Goal: Check status: Check status

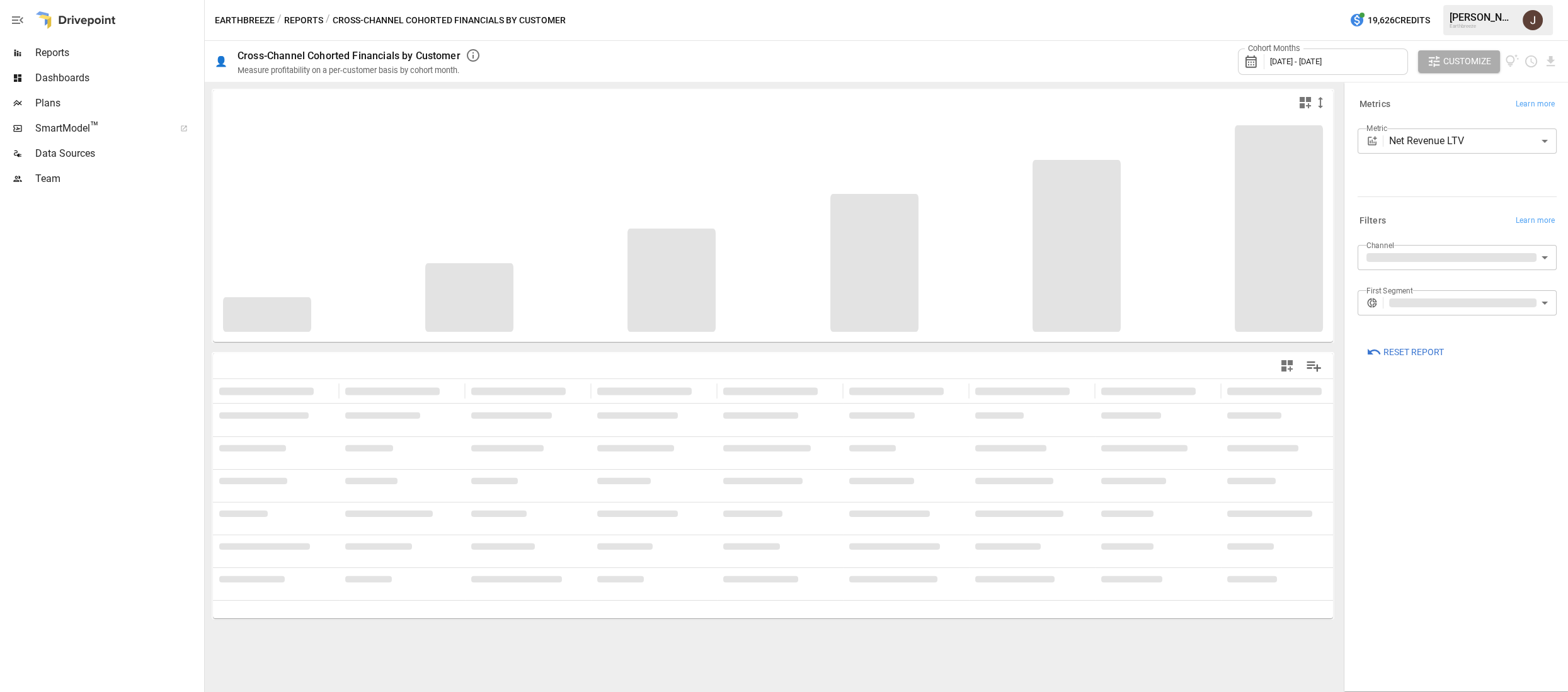
click at [1299, 61] on span "[DATE] - [DATE]" at bounding box center [1295, 60] width 51 height 9
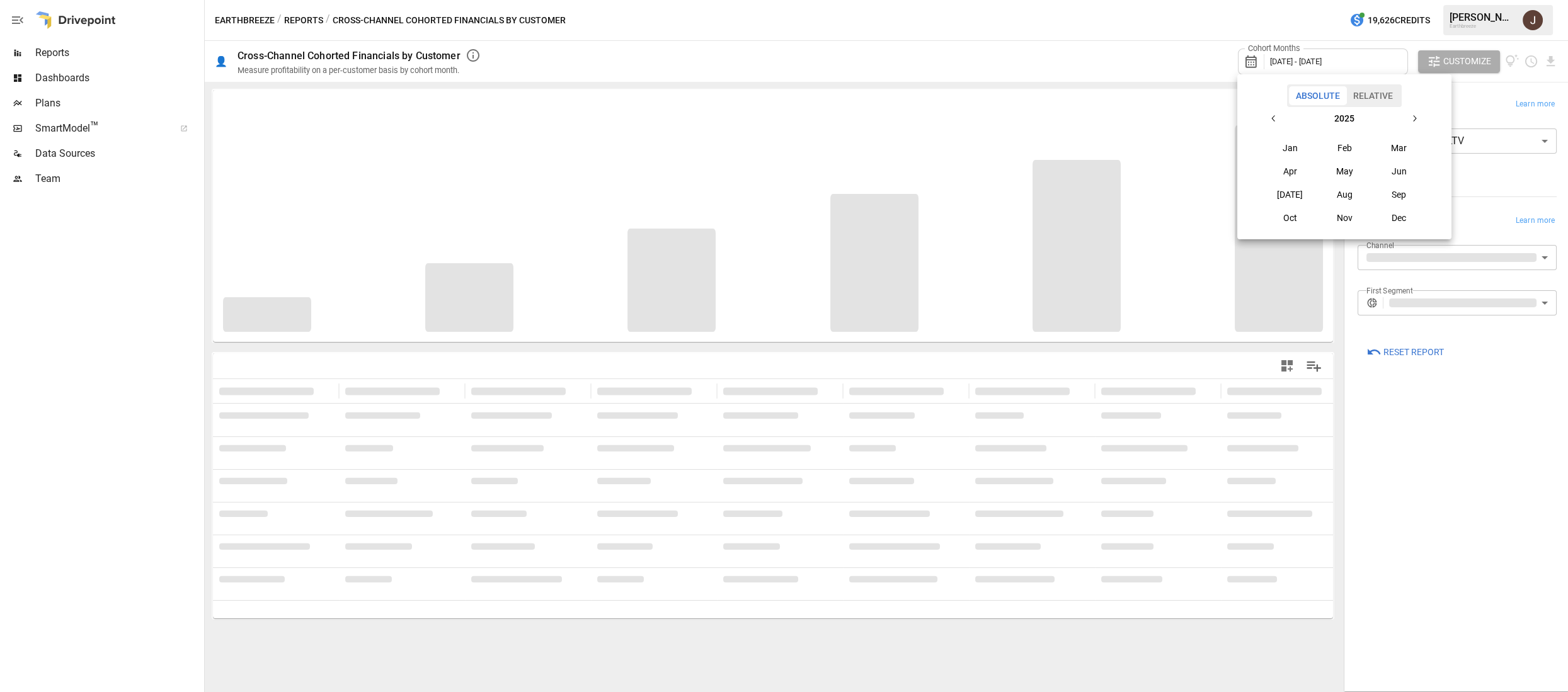
click at [1273, 114] on icon "button" at bounding box center [1274, 118] width 10 height 10
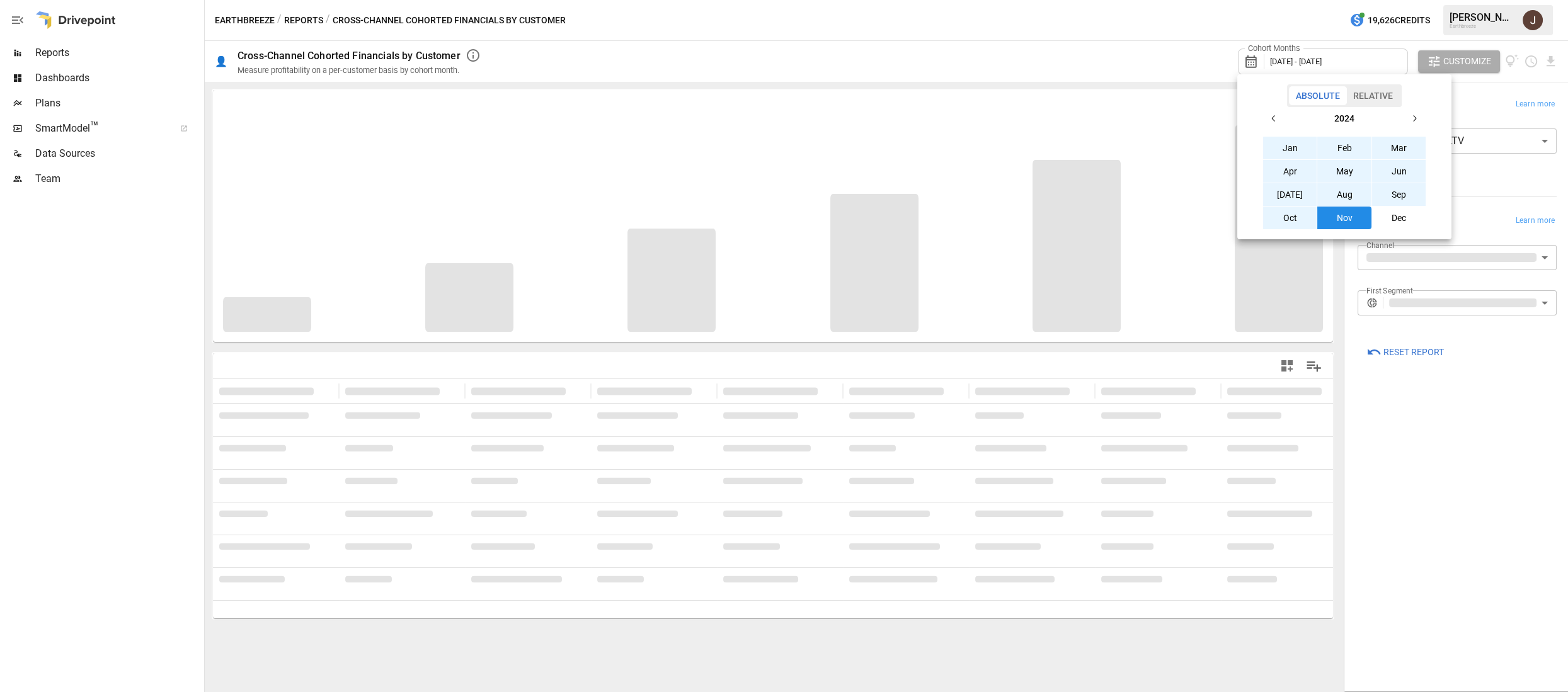
click at [1274, 114] on icon "button" at bounding box center [1274, 118] width 10 height 10
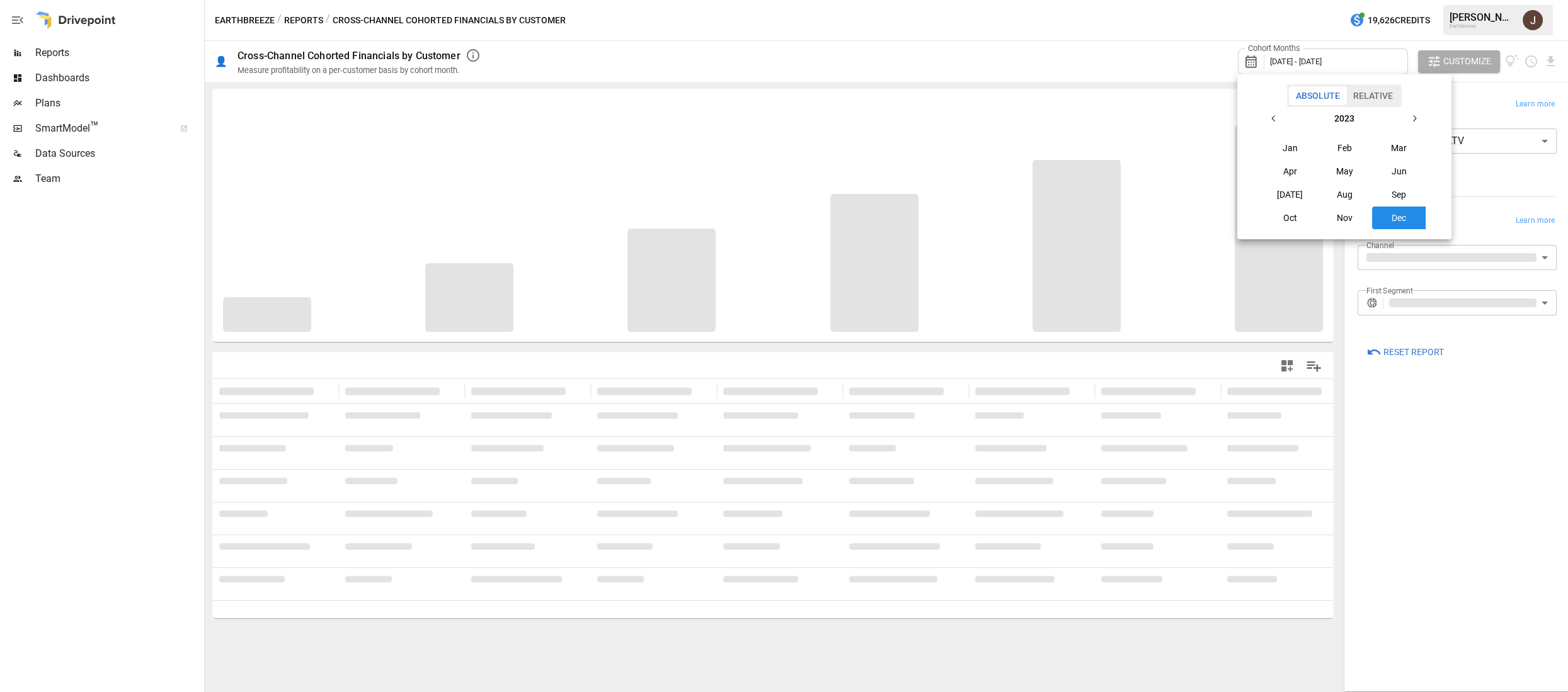
click at [1274, 114] on icon "button" at bounding box center [1274, 118] width 10 height 10
click at [1273, 114] on icon "button" at bounding box center [1274, 118] width 10 height 10
click at [1298, 145] on button "Jan" at bounding box center [1290, 147] width 54 height 22
click at [1416, 112] on button "button" at bounding box center [1414, 118] width 22 height 22
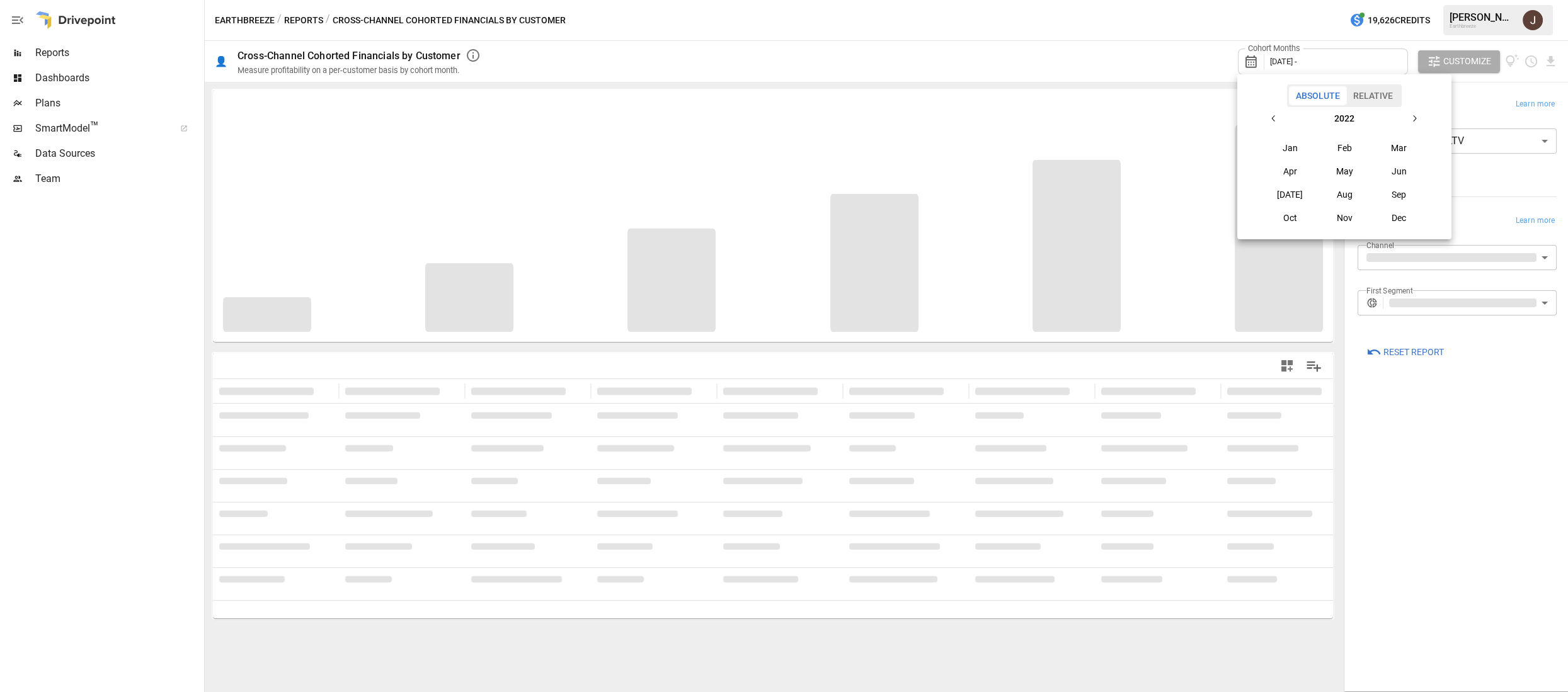
click at [1416, 112] on button "button" at bounding box center [1414, 118] width 22 height 22
click at [1384, 197] on button "Sep" at bounding box center [1398, 194] width 54 height 22
click at [1130, 46] on div at bounding box center [784, 346] width 1568 height 692
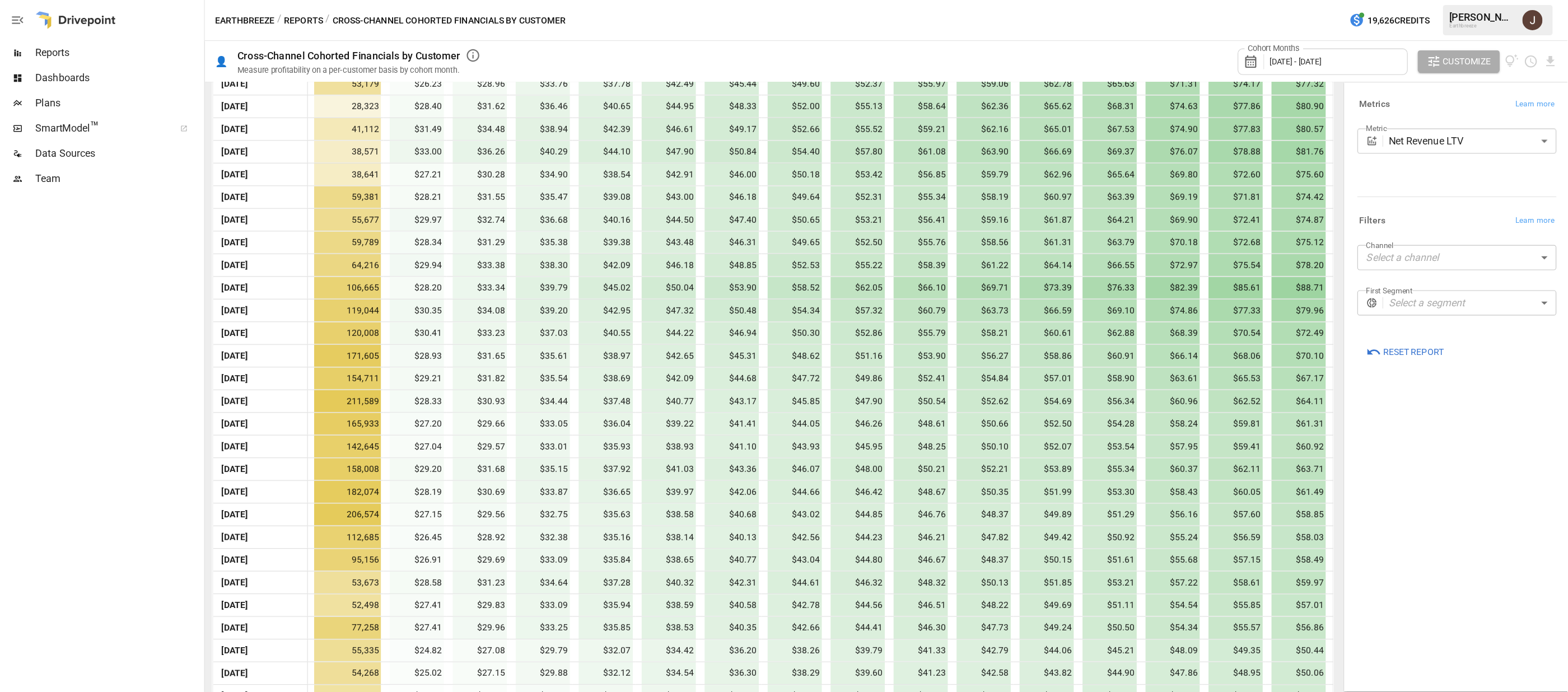
scroll to position [888, 0]
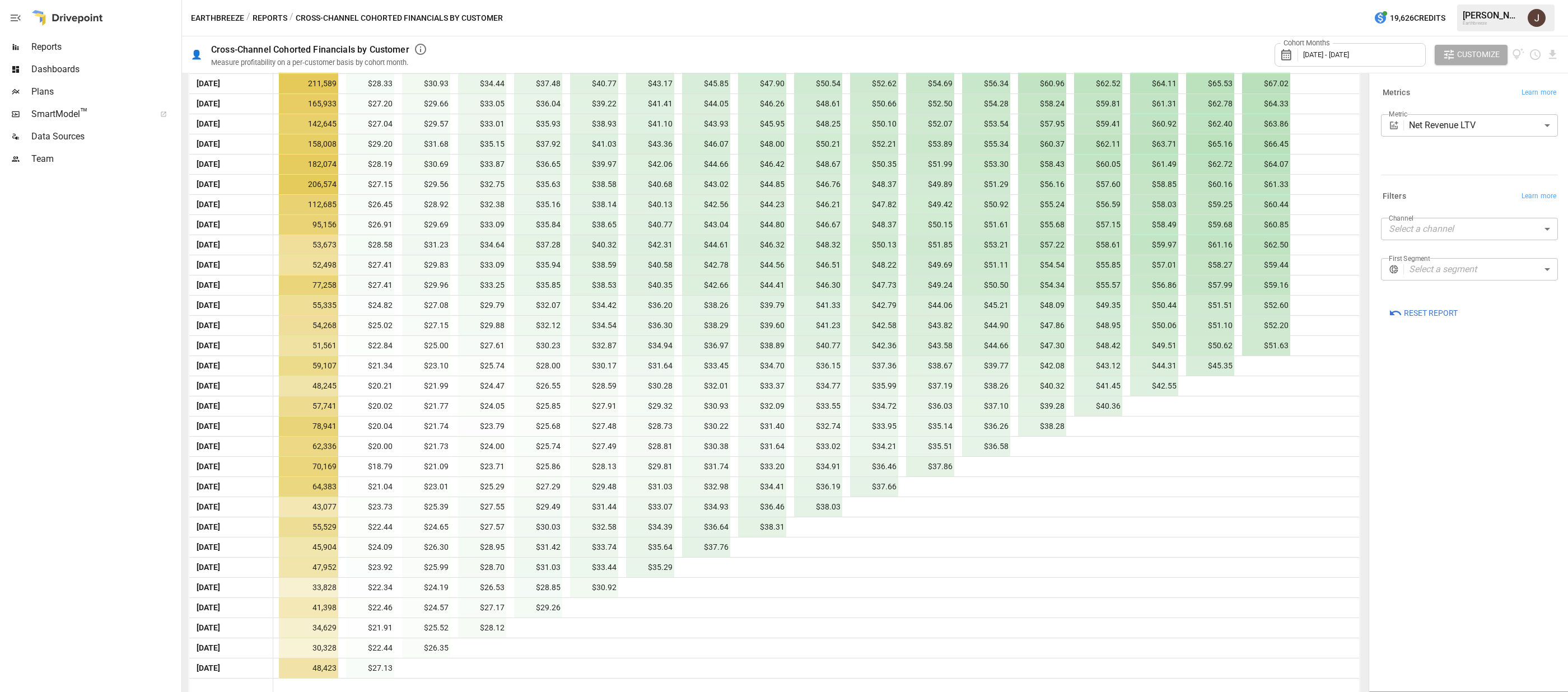
click at [1393, 558] on div "**********" at bounding box center [1469, 382] width 195 height 612
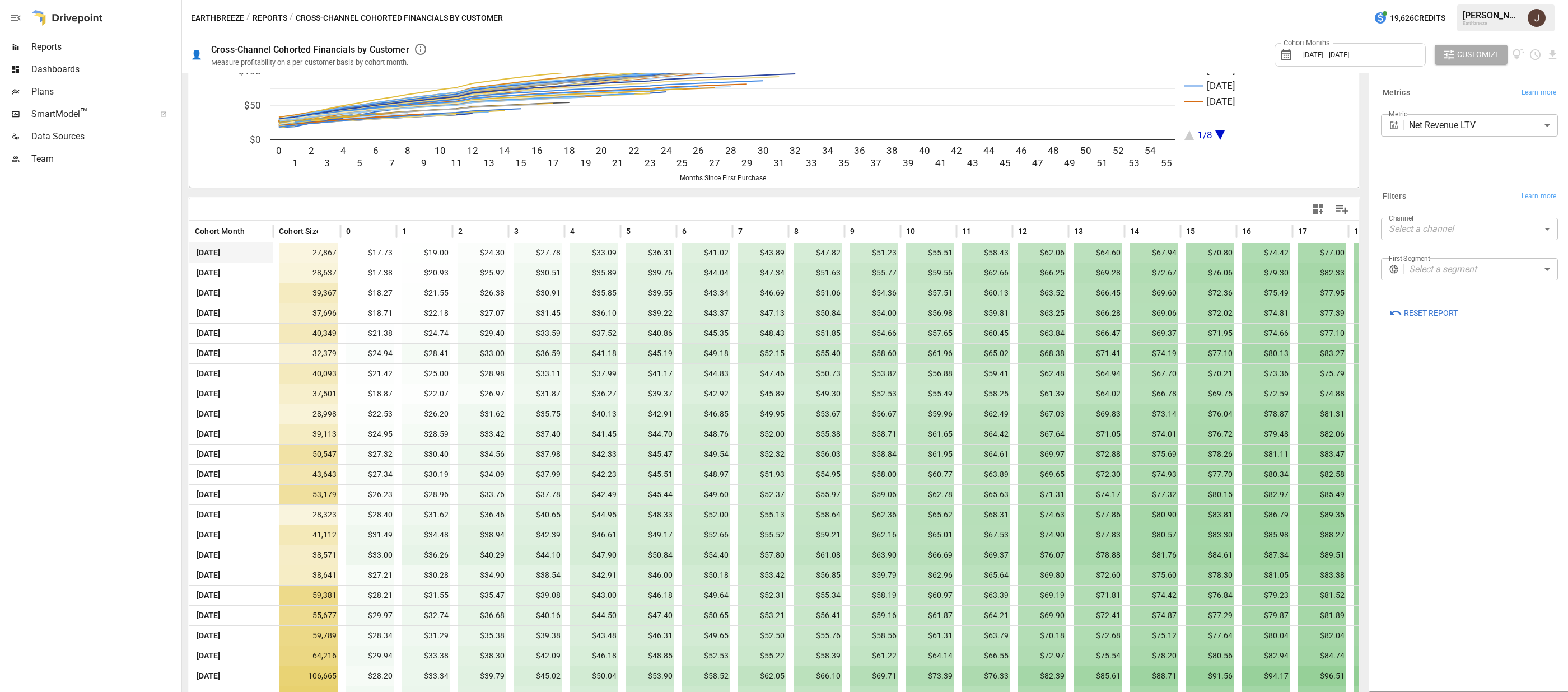
scroll to position [0, 0]
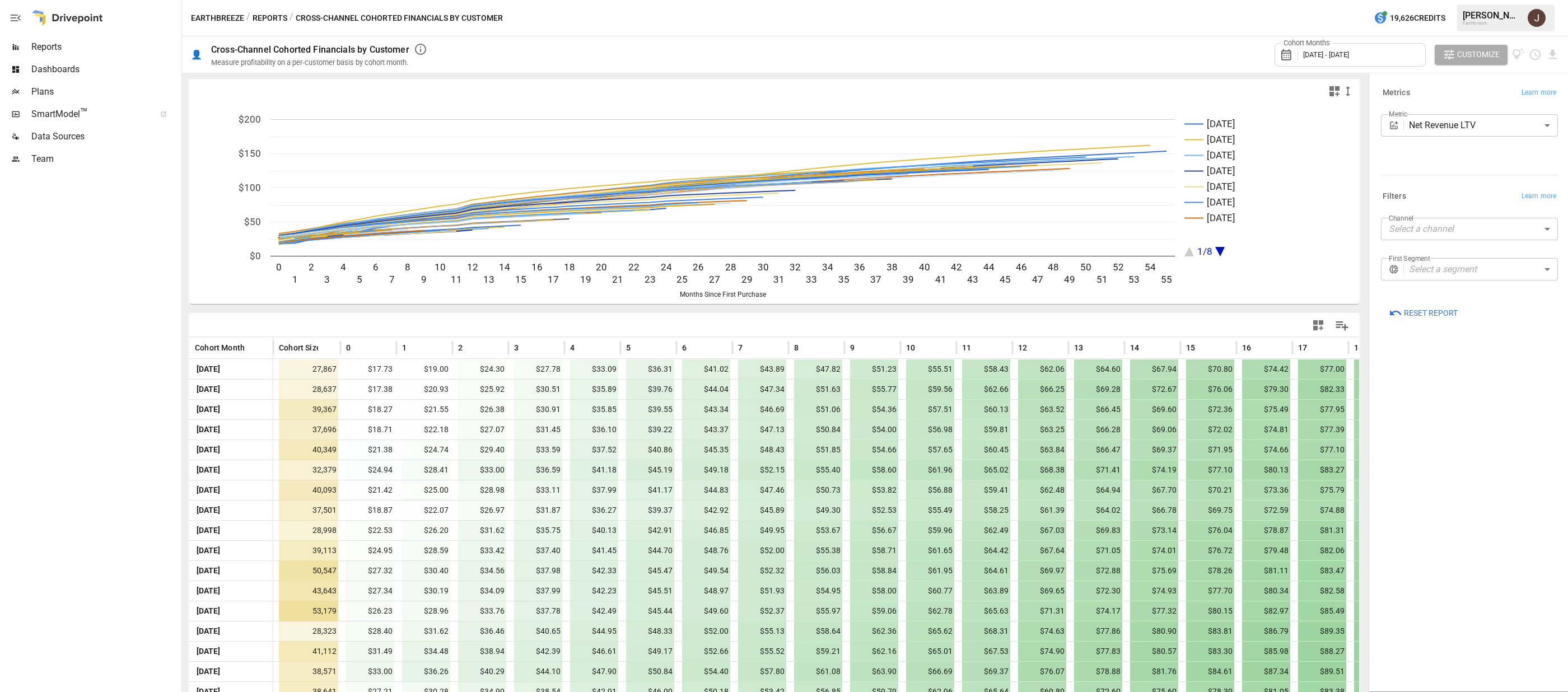
drag, startPoint x: 651, startPoint y: 308, endPoint x: 705, endPoint y: 312, distance: 54.1
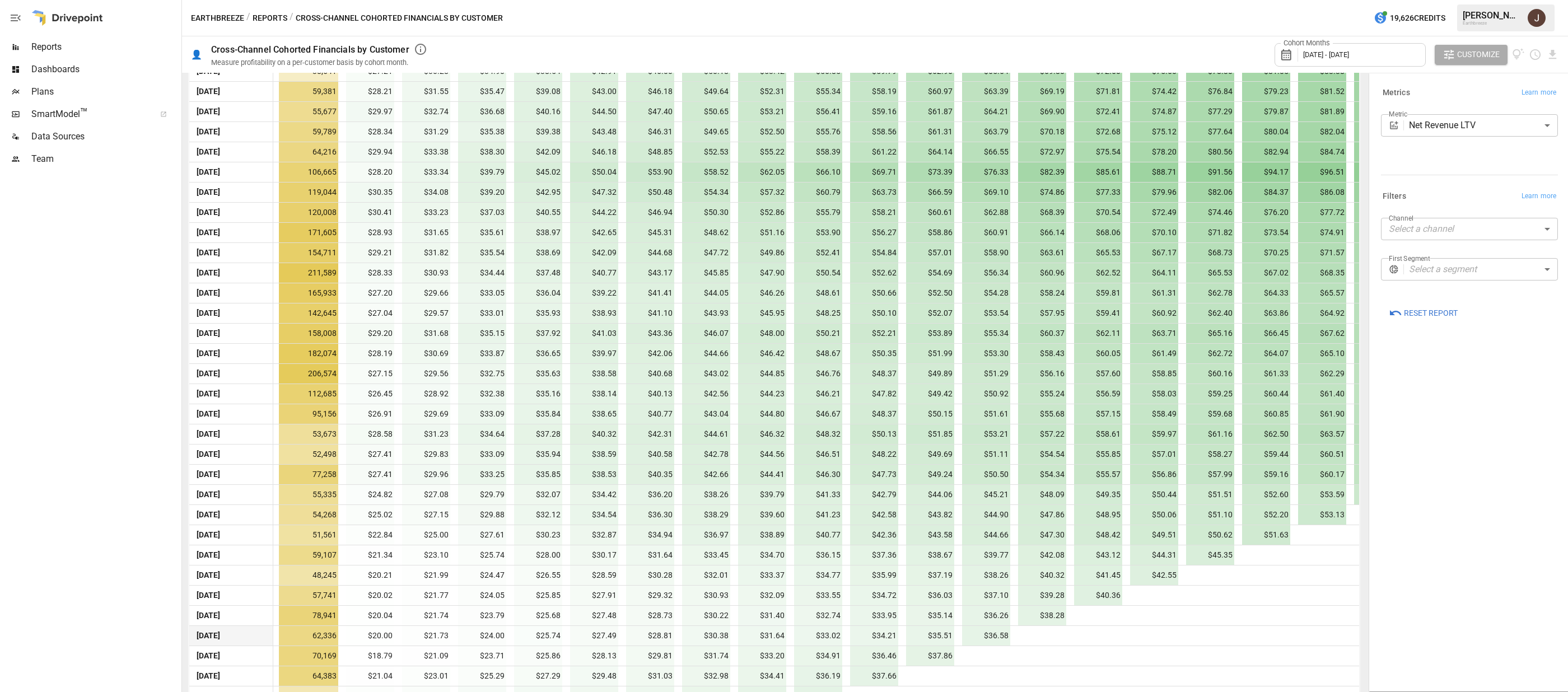
scroll to position [811, 0]
